Goal: Register for event/course

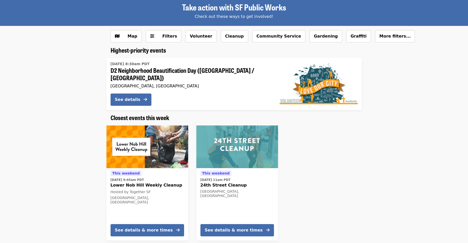
scroll to position [26, 0]
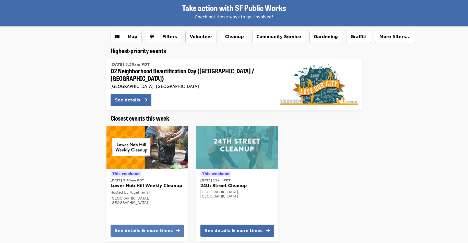
click at [174, 227] on button "See details & more times" at bounding box center [146, 230] width 73 height 12
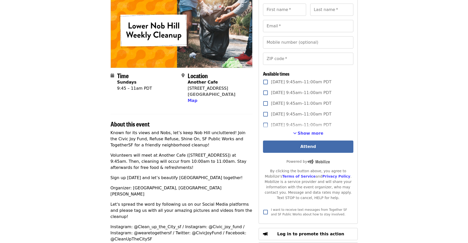
scroll to position [51, 0]
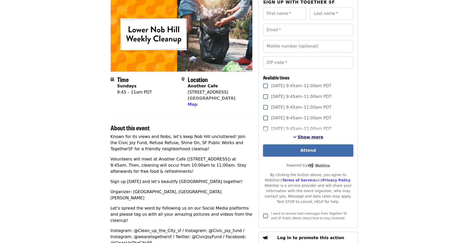
click at [308, 136] on span "Show more" at bounding box center [311, 136] width 26 height 5
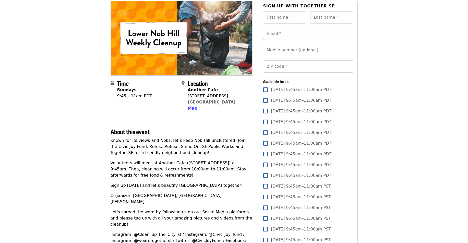
scroll to position [0, 0]
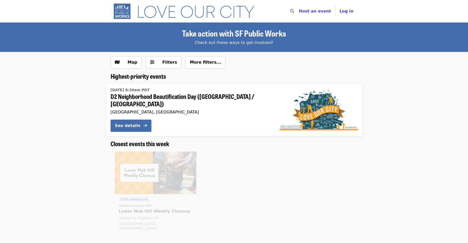
scroll to position [26, 0]
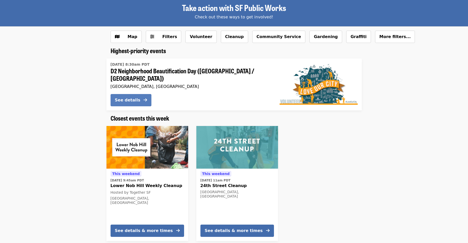
click at [143, 94] on button "See details" at bounding box center [130, 100] width 41 height 12
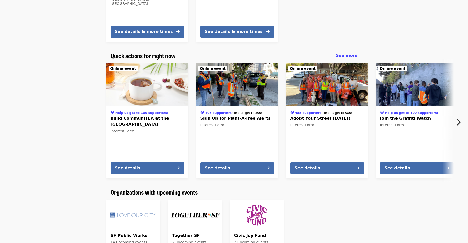
scroll to position [255, 0]
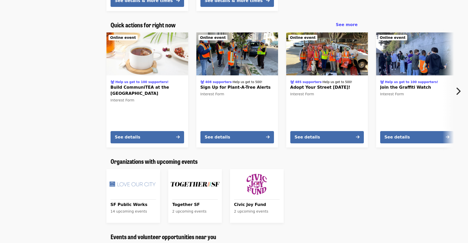
click at [135, 181] on img "See upcoming events for SF Public Works" at bounding box center [133, 184] width 50 height 26
